Goal: Find specific page/section: Find specific page/section

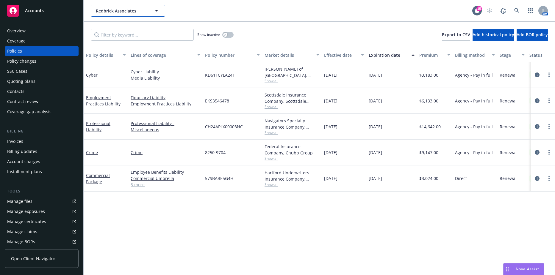
click at [126, 7] on button "Redbrick Associates" at bounding box center [128, 11] width 74 height 12
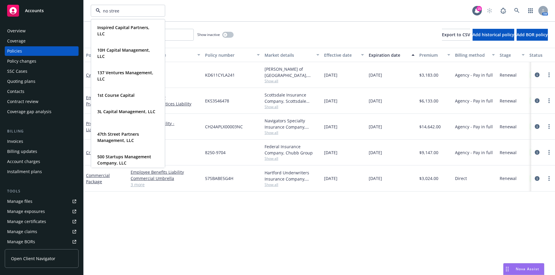
type input "no street"
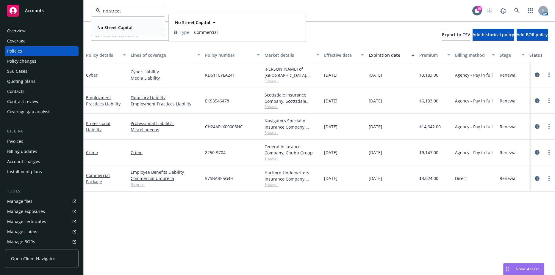
click at [119, 24] on div "No Street Capital" at bounding box center [114, 27] width 39 height 9
